Goal: Navigation & Orientation: Find specific page/section

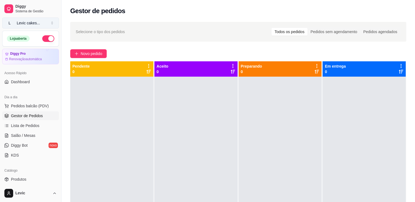
click at [20, 21] on div "Levic cakes ..." at bounding box center [28, 22] width 23 height 5
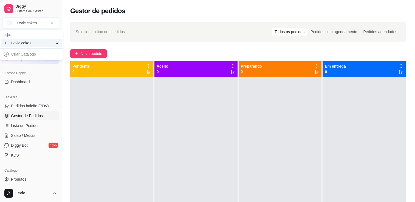
click at [105, 7] on h2 "Gestor de pedidos" at bounding box center [97, 11] width 55 height 9
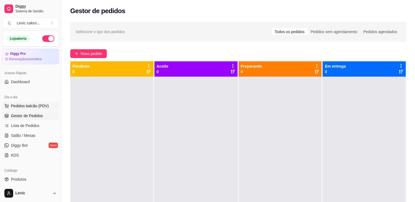
click at [38, 108] on span "Pedidos balcão (PDV)" at bounding box center [30, 105] width 38 height 5
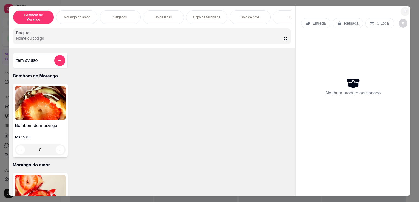
click at [403, 9] on icon "Close" at bounding box center [405, 11] width 4 height 4
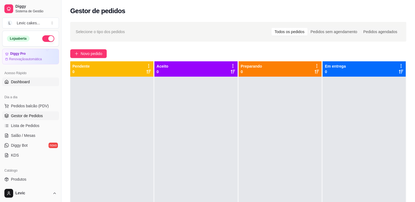
click at [19, 79] on span "Dashboard" at bounding box center [20, 81] width 19 height 5
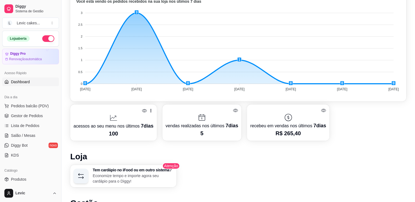
scroll to position [154, 0]
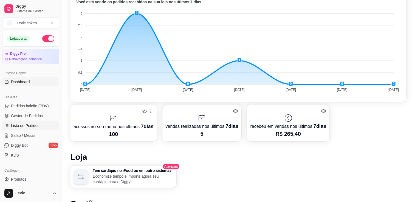
click at [31, 127] on span "Lista de Pedidos" at bounding box center [25, 125] width 29 height 5
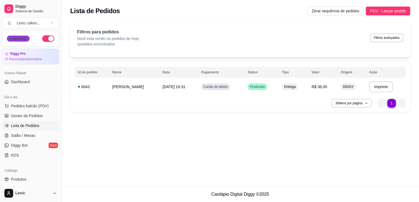
click at [13, 40] on div "Loja aberta" at bounding box center [18, 39] width 23 height 6
click at [31, 192] on html "Diggy Sistema de Gestão L Levic cakes ... Loja aberta Diggy Pro Renovação autom…" at bounding box center [209, 101] width 419 height 202
click at [91, 140] on html "Diggy Sistema de Gestão L Levic cakes ... Loja aberta Diggy Pro Renovação autom…" at bounding box center [209, 101] width 419 height 202
click at [26, 10] on span "Sistema de Gestão" at bounding box center [35, 11] width 41 height 4
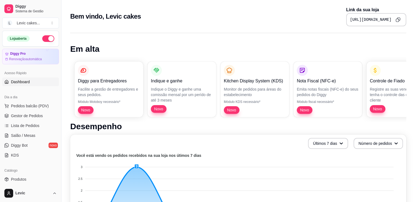
click at [17, 81] on span "Dashboard" at bounding box center [20, 81] width 19 height 5
click at [24, 115] on span "Gestor de Pedidos" at bounding box center [27, 115] width 32 height 5
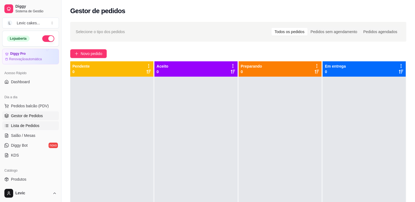
click at [38, 128] on span "Lista de Pedidos" at bounding box center [25, 125] width 29 height 5
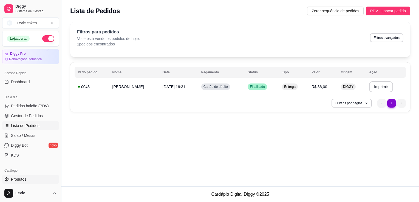
click at [23, 179] on span "Produtos" at bounding box center [18, 179] width 15 height 5
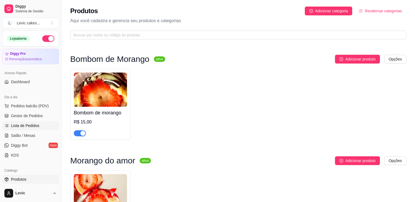
click at [33, 129] on link "Lista de Pedidos" at bounding box center [30, 126] width 57 height 9
